Goal: Task Accomplishment & Management: Complete application form

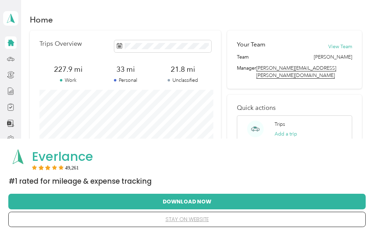
click at [188, 218] on button "stay on website" at bounding box center [186, 219] width 335 height 15
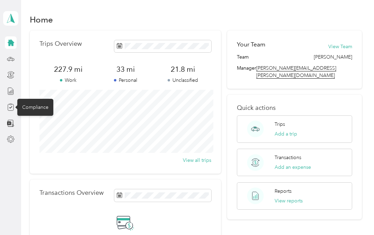
click at [9, 110] on icon at bounding box center [11, 107] width 8 height 8
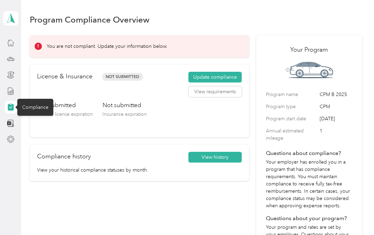
click at [127, 110] on div "Not submitted Insurance expiration" at bounding box center [125, 115] width 44 height 29
click at [218, 77] on button "Update compliance" at bounding box center [214, 77] width 53 height 11
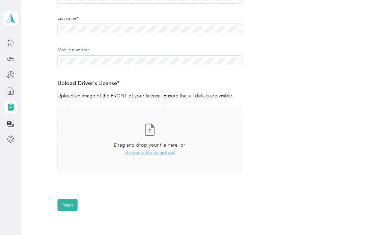
scroll to position [120, 0]
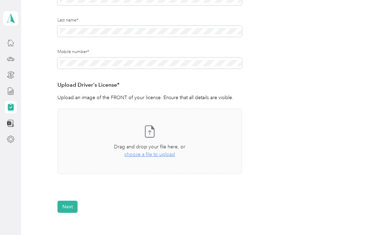
click at [149, 156] on span "choose a file to upload" at bounding box center [149, 154] width 51 height 6
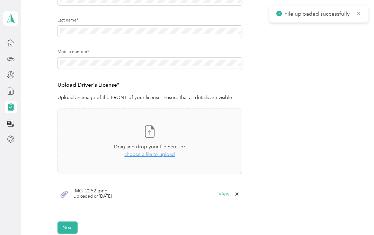
click at [222, 196] on button "View" at bounding box center [224, 194] width 11 height 5
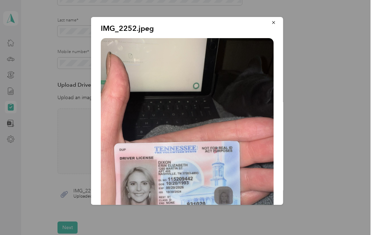
scroll to position [1, 0]
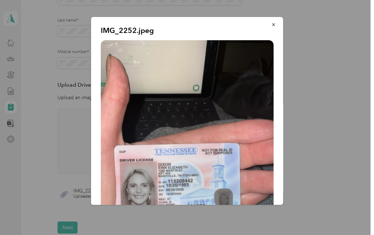
click at [271, 21] on span "button" at bounding box center [273, 24] width 5 height 6
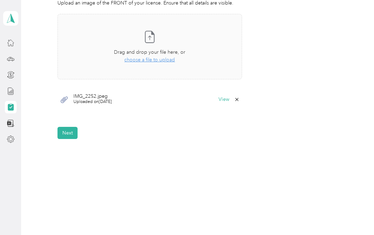
scroll to position [219, 0]
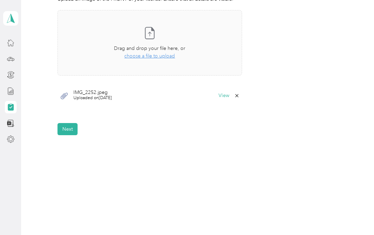
click at [74, 130] on button "Next" at bounding box center [67, 129] width 20 height 12
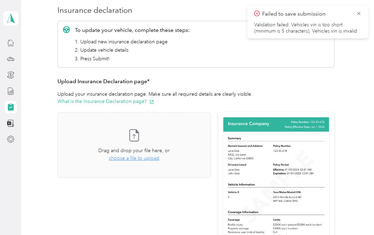
scroll to position [85, 0]
click at [152, 161] on div "Drag and drop your file here, or choose a file to upload" at bounding box center [133, 154] width 71 height 15
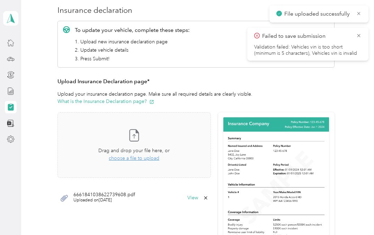
click at [198, 200] on button "View" at bounding box center [192, 197] width 11 height 5
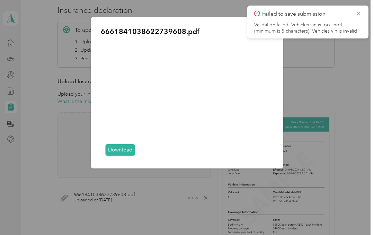
click at [356, 13] on icon at bounding box center [359, 13] width 6 height 6
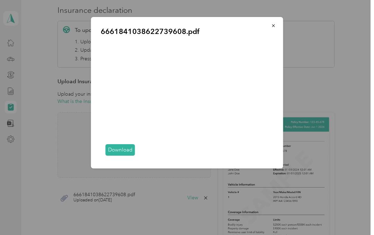
click at [134, 144] on link "Download" at bounding box center [120, 149] width 29 height 11
click at [271, 26] on icon "button" at bounding box center [273, 25] width 5 height 5
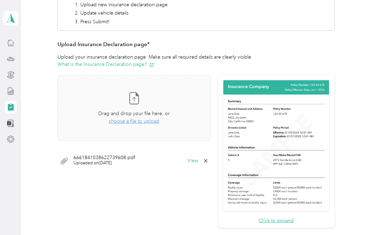
scroll to position [125, 0]
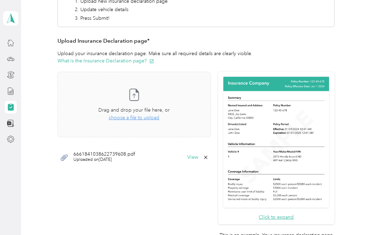
click at [140, 151] on div "6661841038622739608.pdf Uploaded on [DATE] View" at bounding box center [133, 157] width 153 height 21
click at [198, 155] on button "View" at bounding box center [192, 157] width 11 height 5
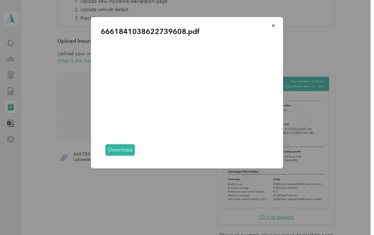
click at [271, 26] on icon "button" at bounding box center [273, 25] width 5 height 5
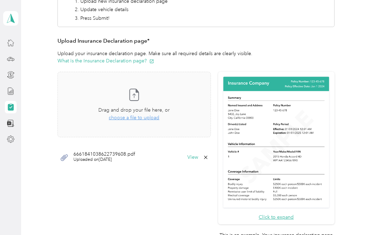
click at [209, 154] on icon at bounding box center [206, 157] width 6 height 6
click at [204, 163] on button "Yes" at bounding box center [203, 161] width 14 height 11
click at [160, 121] on div "Take a photo or choose a photo from your library Drag and drop your file here, …" at bounding box center [134, 105] width 142 height 54
click at [150, 118] on span "choose a file to upload" at bounding box center [134, 118] width 51 height 6
click at [161, 121] on div "Drag and drop your file here, or choose a file to upload" at bounding box center [133, 113] width 71 height 15
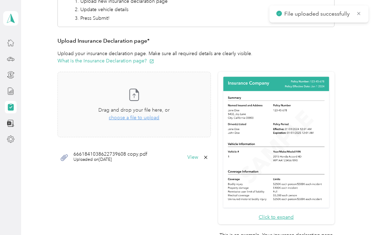
click at [198, 158] on button "View" at bounding box center [192, 157] width 11 height 5
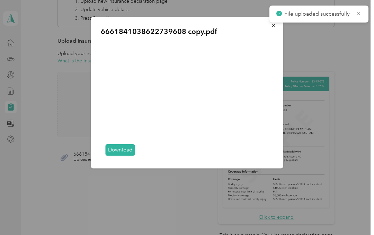
click at [267, 30] on button "button" at bounding box center [273, 25] width 15 height 12
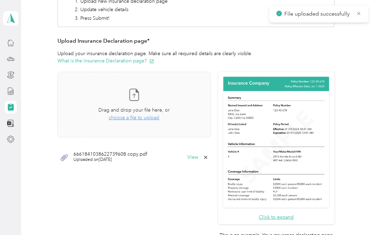
click at [209, 157] on icon at bounding box center [206, 157] width 6 height 6
click at [206, 163] on button "Yes" at bounding box center [203, 161] width 14 height 11
click at [159, 115] on span "choose a file to upload" at bounding box center [134, 118] width 51 height 6
click at [198, 155] on button "View" at bounding box center [192, 157] width 11 height 5
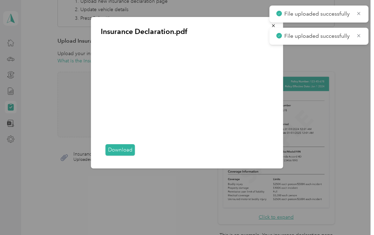
click at [126, 146] on link "Download" at bounding box center [120, 149] width 29 height 11
click at [130, 144] on link "Download" at bounding box center [120, 149] width 29 height 11
click at [327, 16] on p "File uploaded successfully" at bounding box center [317, 14] width 67 height 9
click at [271, 24] on icon "button" at bounding box center [273, 25] width 5 height 5
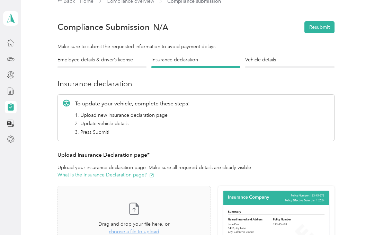
scroll to position [7, 0]
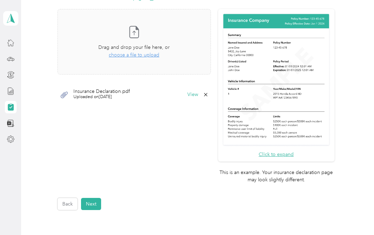
click at [96, 198] on button "Next" at bounding box center [91, 204] width 20 height 12
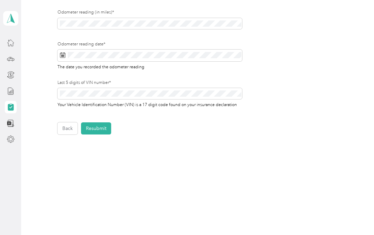
click at [98, 196] on div "Back Home Compliance overview Compliance submission Compliance Submission N/A R…" at bounding box center [195, 117] width 349 height 235
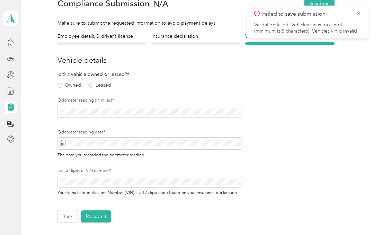
scroll to position [35, 0]
click at [60, 85] on label "Owned" at bounding box center [69, 85] width 24 height 5
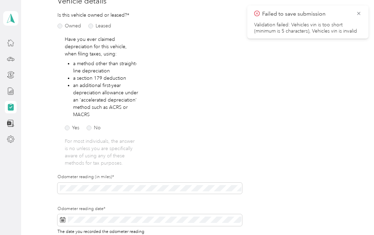
scroll to position [94, 0]
click at [90, 129] on label "No" at bounding box center [94, 127] width 14 height 5
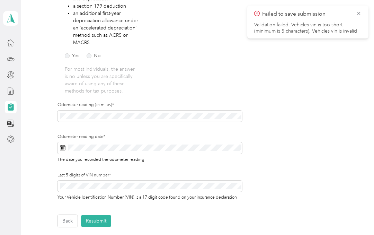
scroll to position [169, 0]
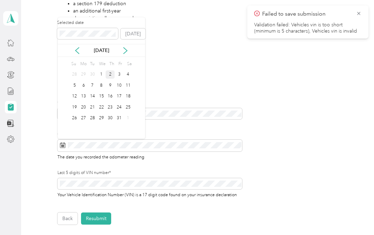
click at [109, 77] on div "2" at bounding box center [110, 74] width 9 height 9
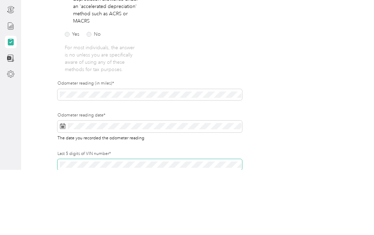
scroll to position [123, 0]
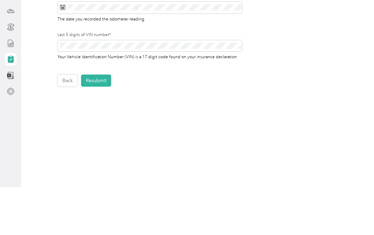
click at [97, 122] on button "Resubmit" at bounding box center [96, 128] width 30 height 12
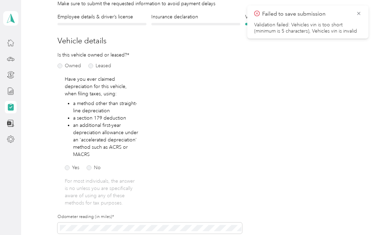
scroll to position [8, 0]
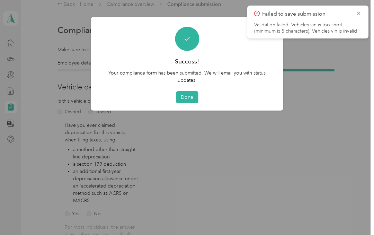
click at [191, 96] on button "Done" at bounding box center [187, 97] width 22 height 12
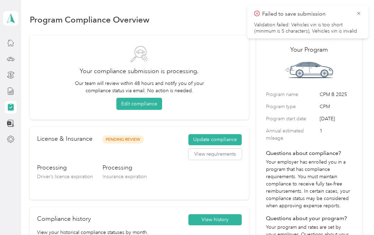
click at [356, 14] on icon at bounding box center [359, 13] width 6 height 6
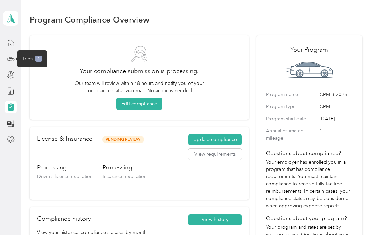
click at [34, 60] on div "Trips 6" at bounding box center [32, 58] width 20 height 7
click at [13, 62] on icon at bounding box center [11, 59] width 8 height 8
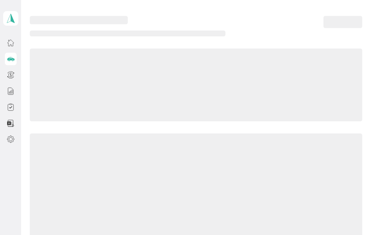
click at [14, 62] on icon at bounding box center [11, 59] width 8 height 8
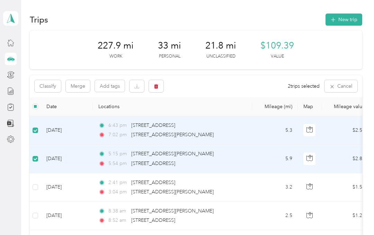
click at [265, 88] on div "Classify Merge Add tags 2 trips selected Cancel" at bounding box center [196, 86] width 333 height 22
click at [50, 90] on button "Classify" at bounding box center [48, 86] width 26 height 12
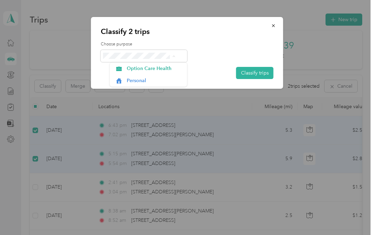
click at [155, 83] on span "Personal" at bounding box center [154, 80] width 55 height 7
click at [253, 73] on button "Classify trips" at bounding box center [254, 73] width 37 height 12
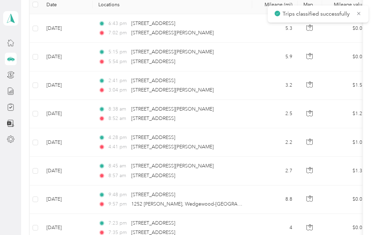
scroll to position [102, 0]
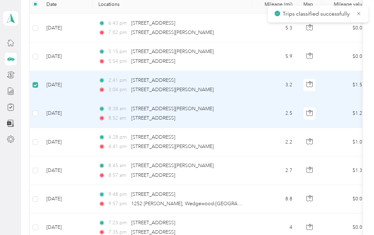
click at [41, 109] on td "[DATE]" at bounding box center [67, 113] width 52 height 28
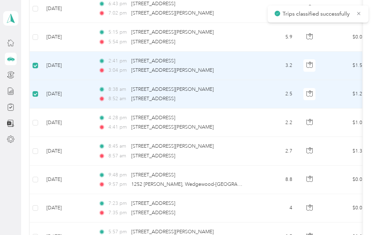
scroll to position [122, 0]
click at [42, 120] on td "[DATE]" at bounding box center [67, 122] width 52 height 28
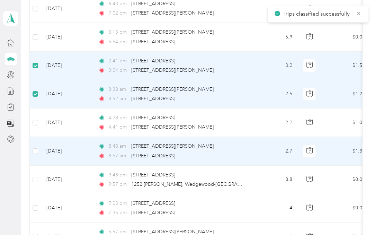
click at [40, 145] on td at bounding box center [35, 151] width 11 height 28
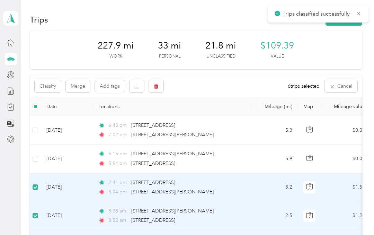
scroll to position [0, 0]
click at [54, 89] on button "Classify" at bounding box center [48, 86] width 26 height 12
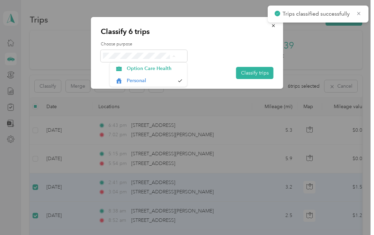
click at [168, 71] on span "Option Care Health" at bounding box center [154, 68] width 55 height 7
click at [249, 75] on button "Classify trips" at bounding box center [254, 73] width 37 height 12
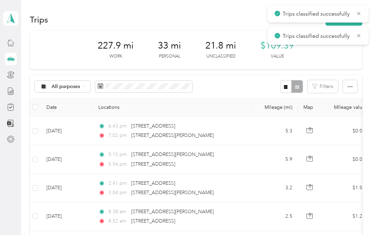
click at [324, 87] on button "Filters" at bounding box center [323, 86] width 30 height 13
click at [267, 76] on div "All purposes Filters" at bounding box center [196, 86] width 333 height 23
click at [287, 87] on icon "button" at bounding box center [285, 87] width 5 height 5
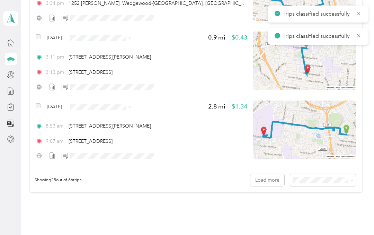
scroll to position [1656, 0]
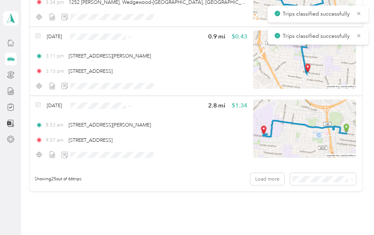
click at [269, 178] on button "Load more" at bounding box center [267, 179] width 34 height 12
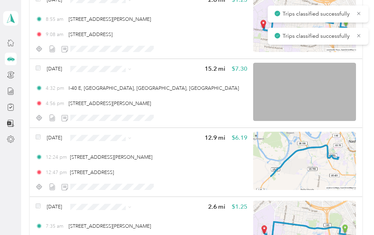
scroll to position [2451, 0]
click at [118, 94] on span "Personal" at bounding box center [121, 92] width 45 height 7
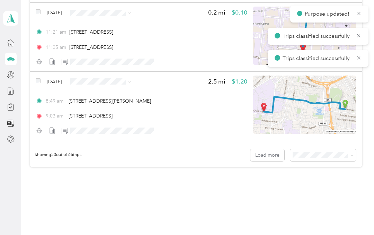
scroll to position [3405, 0]
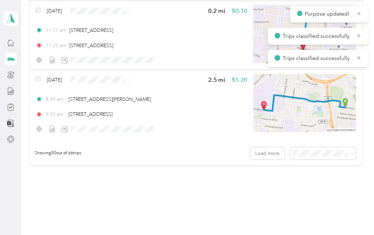
click at [272, 154] on button "Load more" at bounding box center [267, 153] width 34 height 12
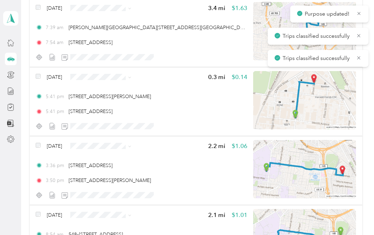
scroll to position [3752, 0]
click at [124, 98] on span "Personal" at bounding box center [118, 101] width 45 height 7
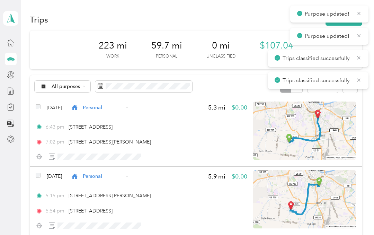
scroll to position [0, 0]
click at [359, 13] on icon at bounding box center [358, 13] width 5 height 6
click at [360, 13] on icon at bounding box center [358, 13] width 5 height 6
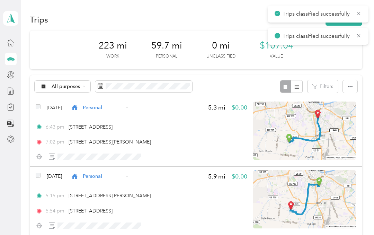
click at [361, 12] on icon at bounding box center [359, 13] width 6 height 6
click at [357, 12] on icon at bounding box center [359, 13] width 6 height 6
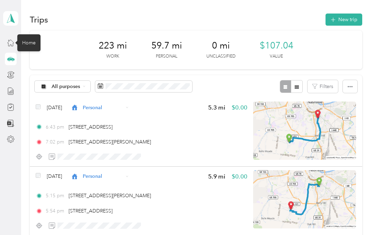
click at [20, 43] on div "Home" at bounding box center [28, 42] width 23 height 17
click at [10, 41] on icon at bounding box center [11, 43] width 8 height 8
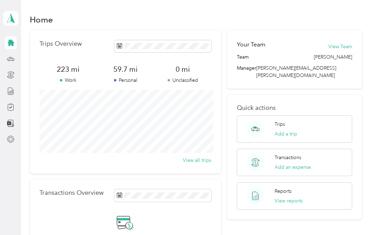
click at [12, 44] on icon at bounding box center [11, 42] width 7 height 7
click at [14, 77] on icon at bounding box center [11, 75] width 8 height 8
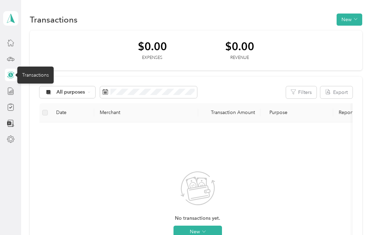
click at [15, 101] on div at bounding box center [11, 107] width 12 height 12
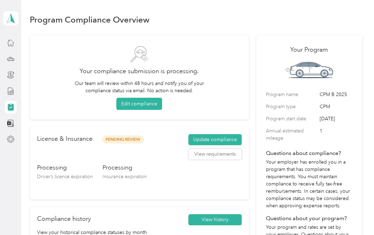
click at [14, 108] on icon at bounding box center [11, 107] width 8 height 8
click at [15, 37] on div at bounding box center [11, 42] width 12 height 12
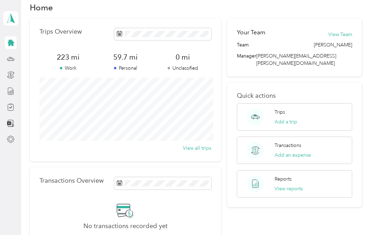
scroll to position [12, 0]
